Goal: Check status: Check status

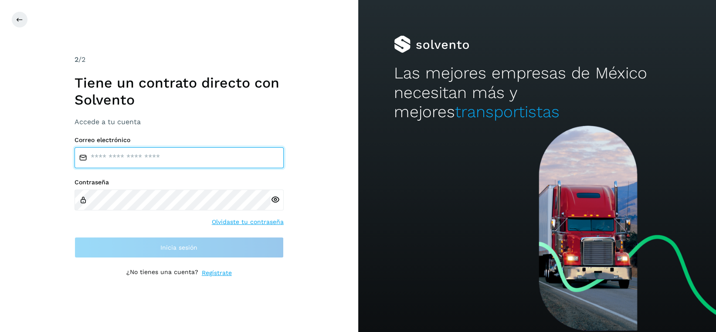
click at [176, 156] on input "email" at bounding box center [178, 157] width 209 height 21
type input "**********"
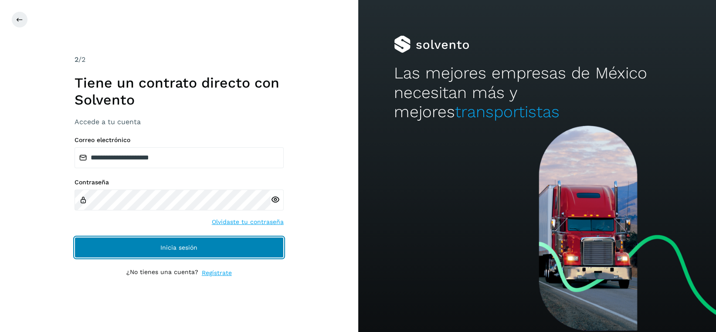
click at [184, 246] on span "Inicia sesión" at bounding box center [178, 247] width 37 height 6
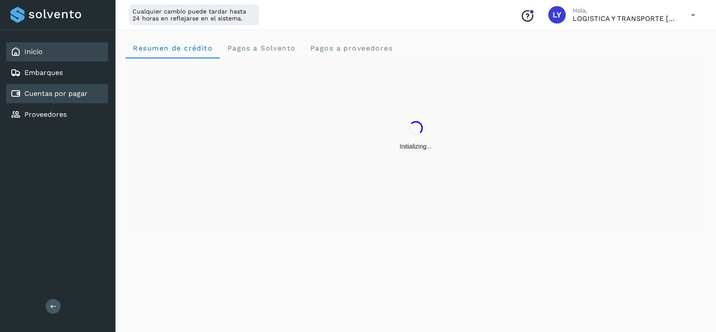
click at [84, 91] on link "Cuentas por pagar" at bounding box center [55, 93] width 63 height 8
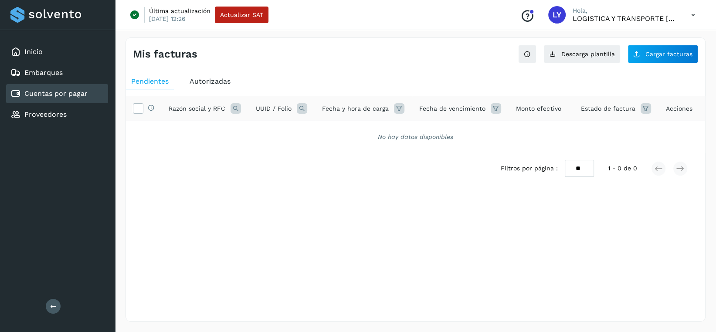
click at [200, 80] on span "Autorizadas" at bounding box center [209, 81] width 41 height 8
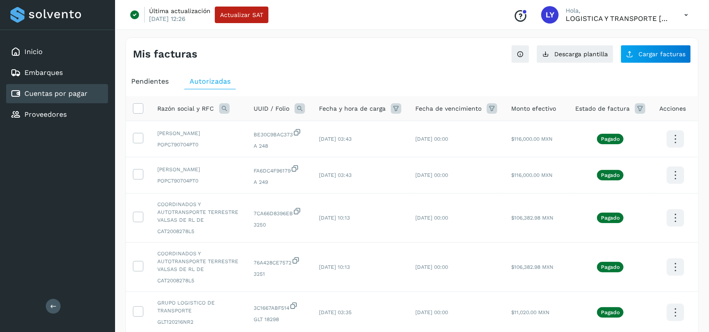
click at [358, 68] on div "Mis facturas Ver instrucciones para cargar Facturas Descarga plantilla Cargar f…" at bounding box center [411, 312] width 573 height 550
click at [676, 146] on icon at bounding box center [675, 139] width 20 height 20
click at [390, 44] on div at bounding box center [354, 166] width 709 height 332
